Goal: Check status

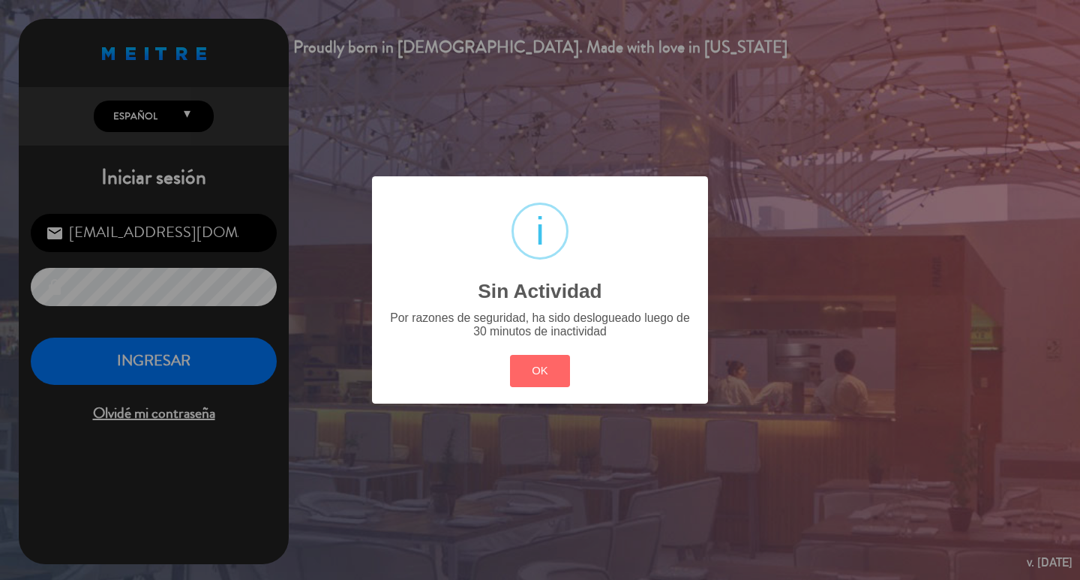
click at [535, 375] on button "OK" at bounding box center [540, 371] width 61 height 32
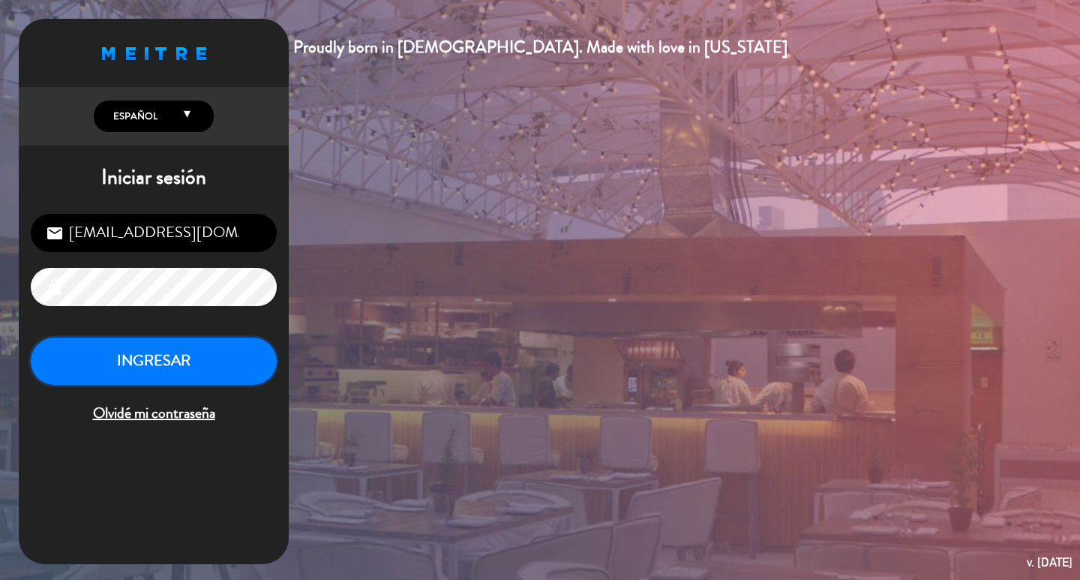
click at [211, 362] on button "INGRESAR" at bounding box center [154, 360] width 246 height 47
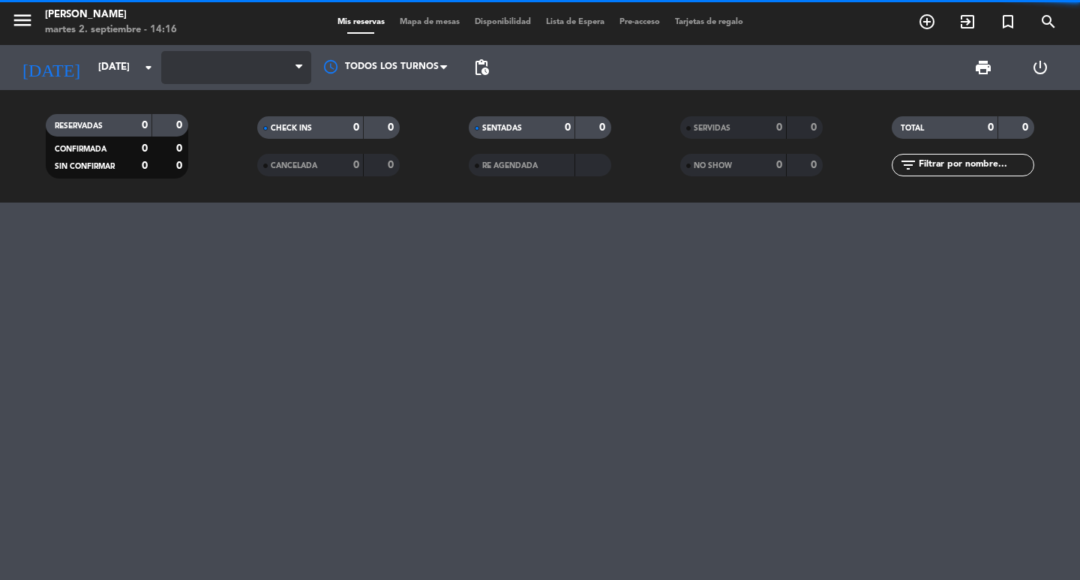
click at [190, 76] on span at bounding box center [236, 67] width 150 height 33
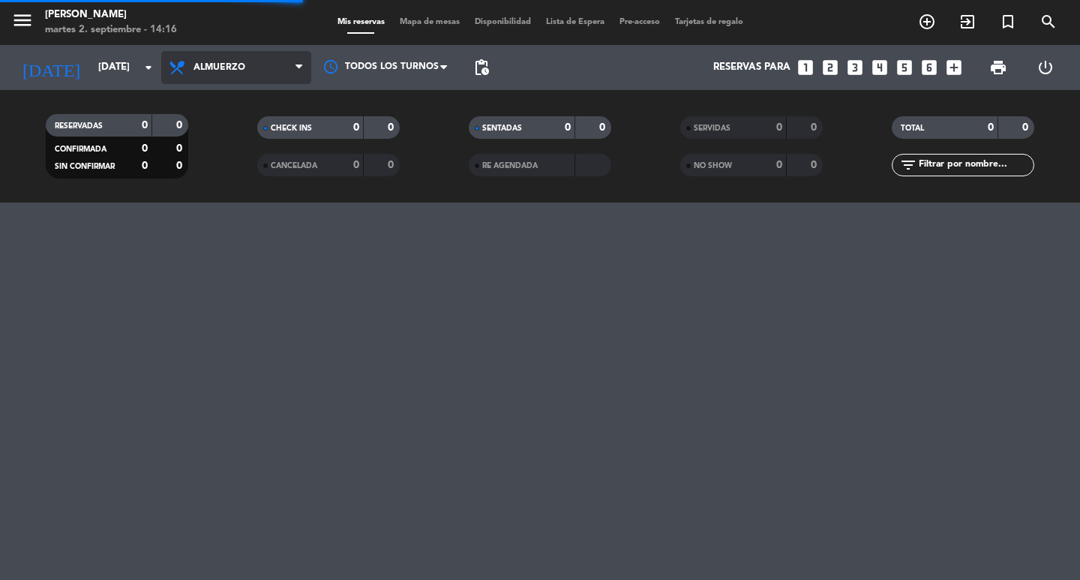
click at [232, 76] on span "Almuerzo" at bounding box center [236, 67] width 150 height 33
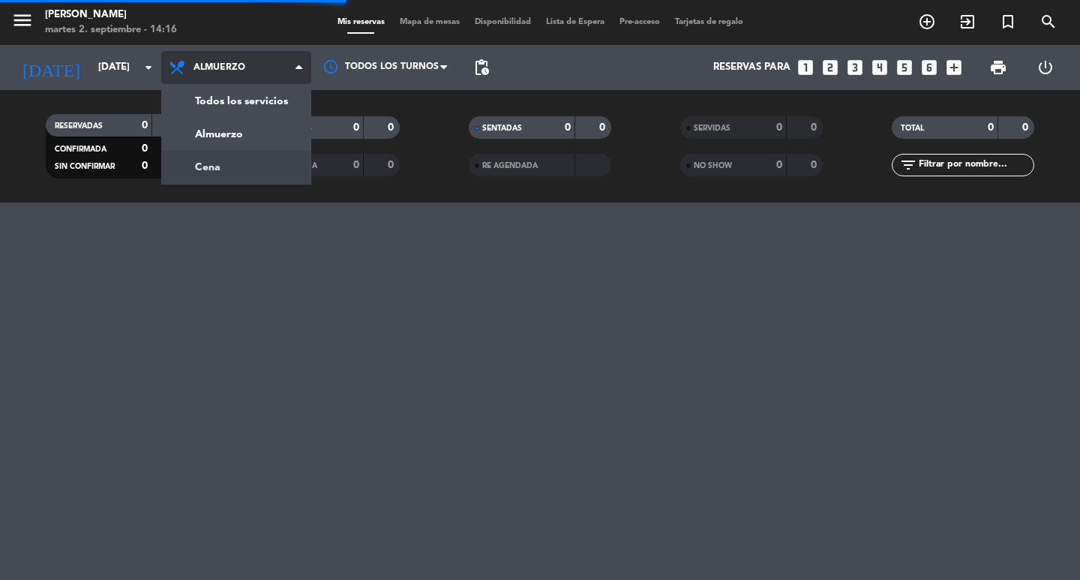
click at [229, 162] on div "menu [PERSON_NAME] 2. septiembre - 14:16 Mis reservas Mapa de mesas Disponibili…" at bounding box center [540, 101] width 1080 height 202
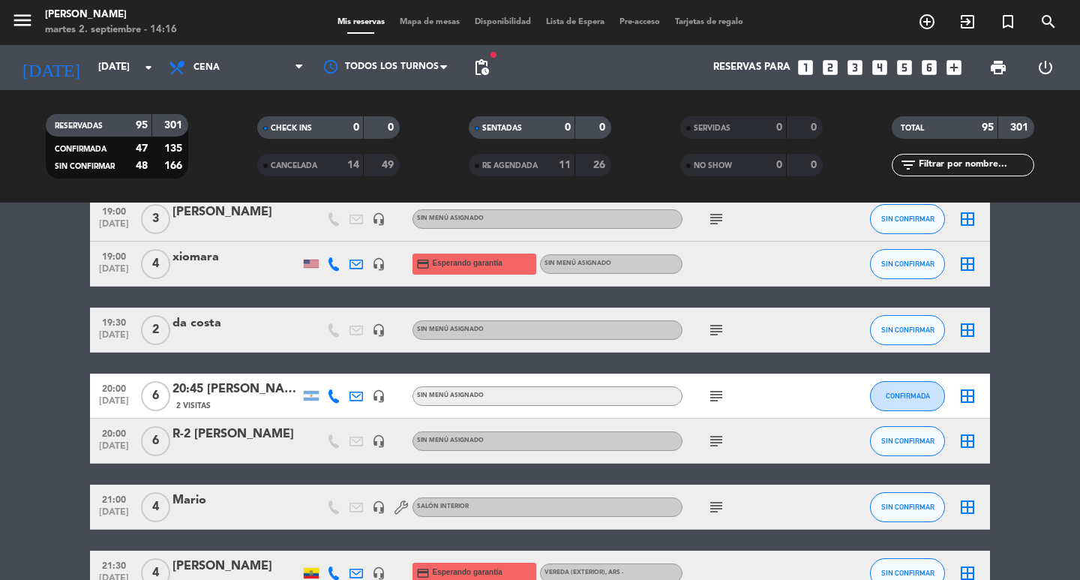
scroll to position [1724, 0]
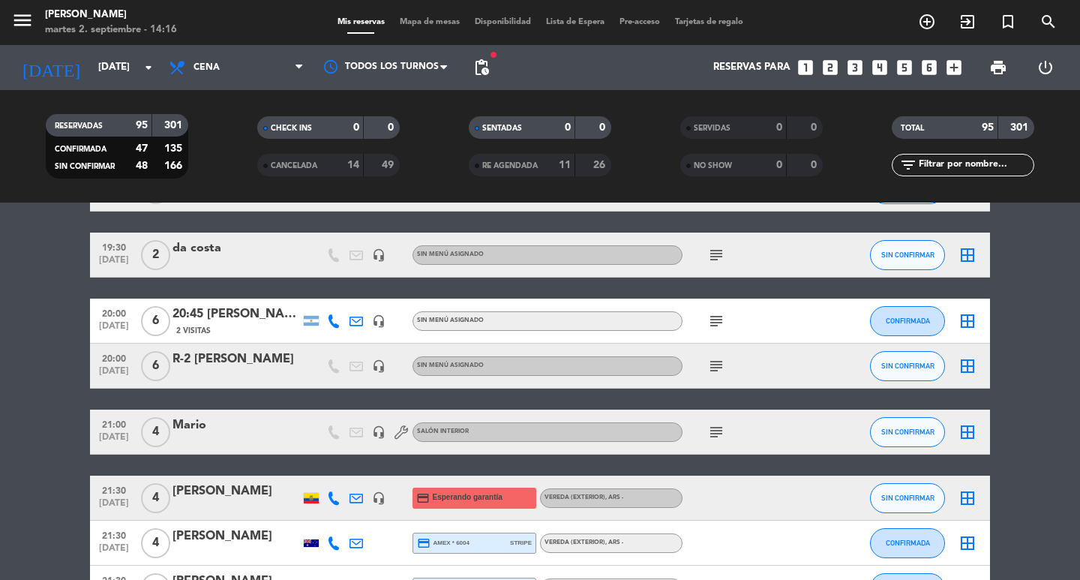
click at [710, 375] on icon "subject" at bounding box center [716, 366] width 18 height 18
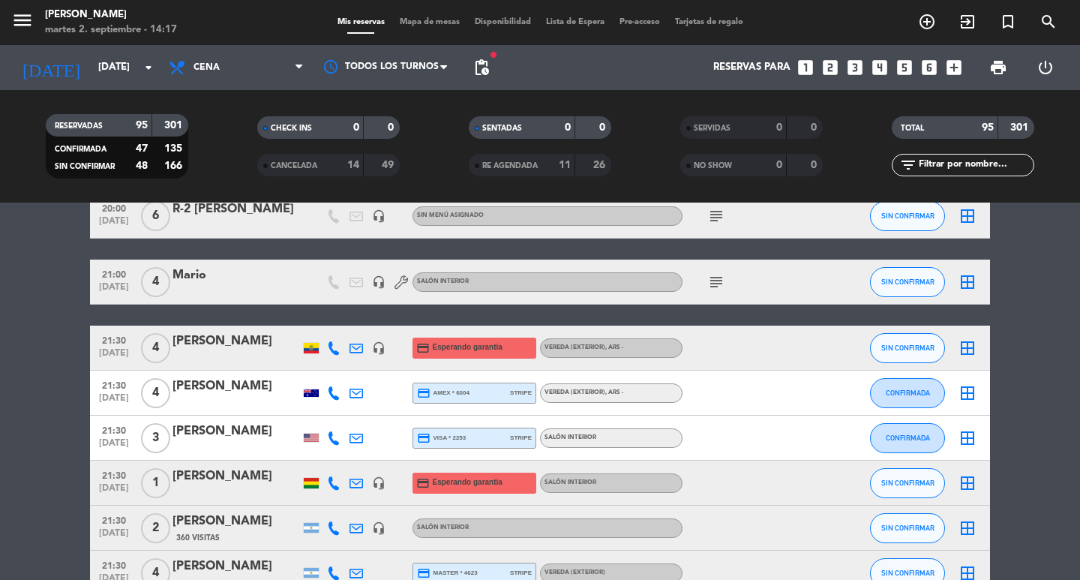
scroll to position [2024, 0]
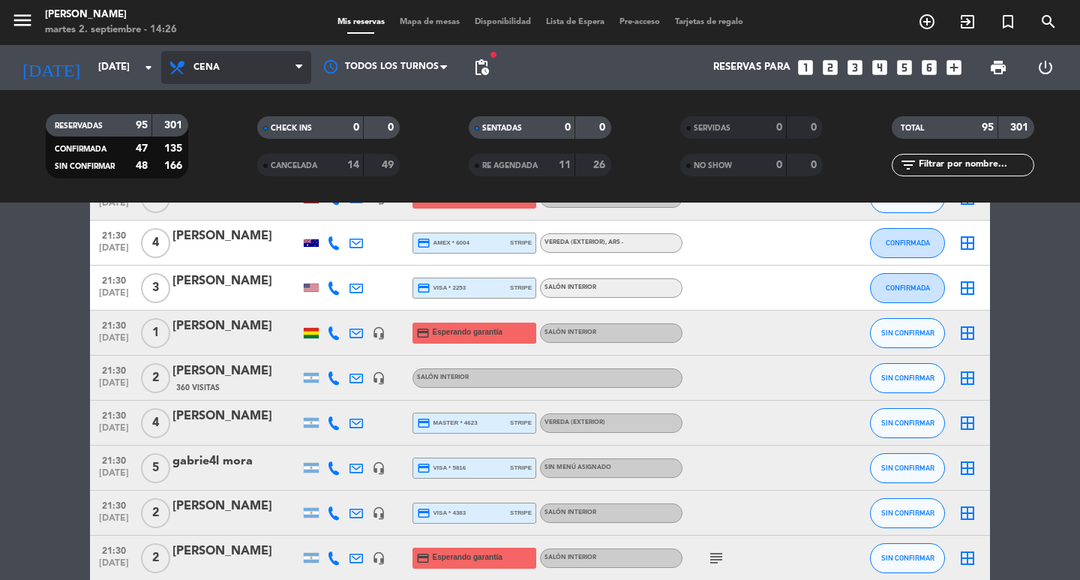
click at [205, 70] on span "Cena" at bounding box center [206, 67] width 26 height 10
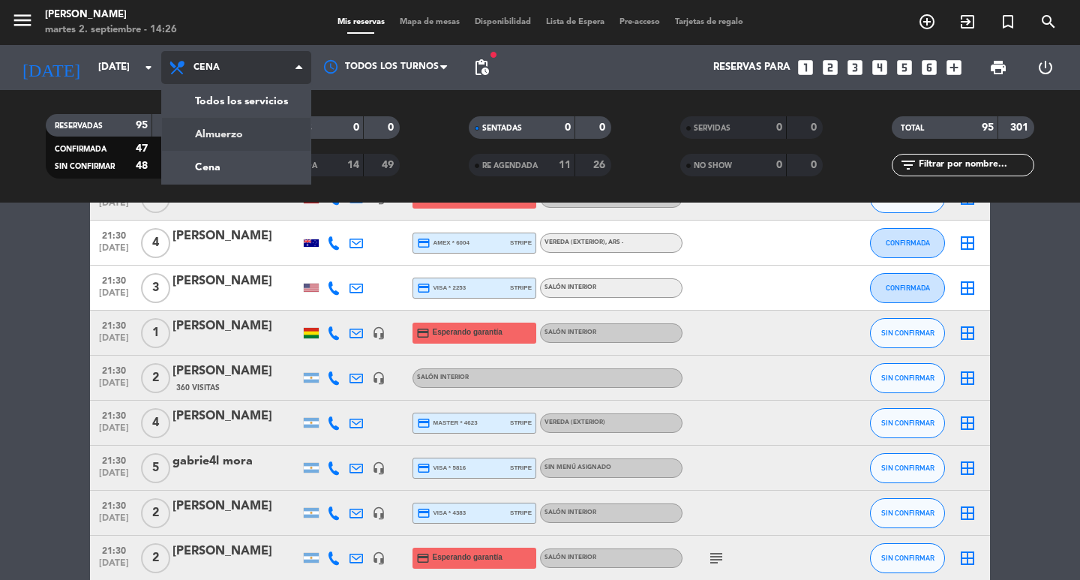
click at [210, 133] on div "menu [PERSON_NAME] 2. septiembre - 14:26 Mis reservas Mapa de mesas Disponibili…" at bounding box center [540, 101] width 1080 height 202
